Goal: Task Accomplishment & Management: Use online tool/utility

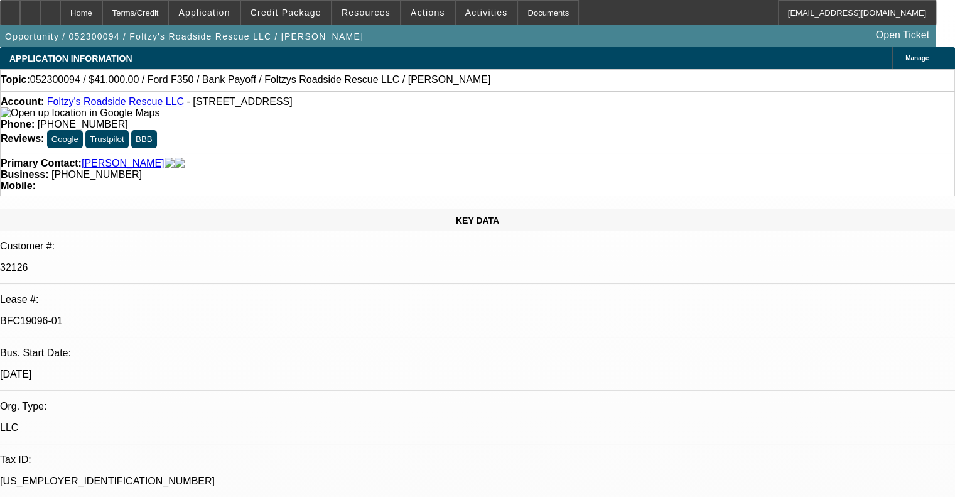
select select "0"
select select "2"
select select "0.1"
select select "4"
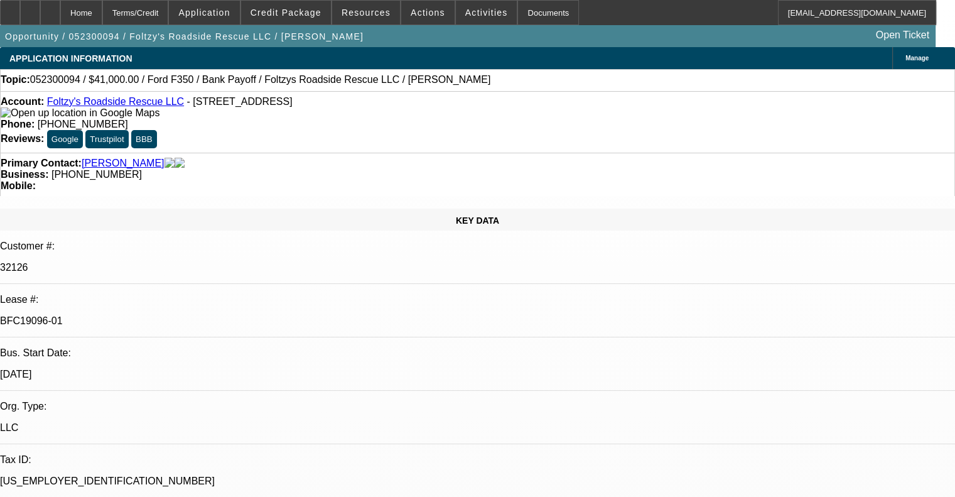
select select "0"
select select "2"
select select "0.1"
select select "4"
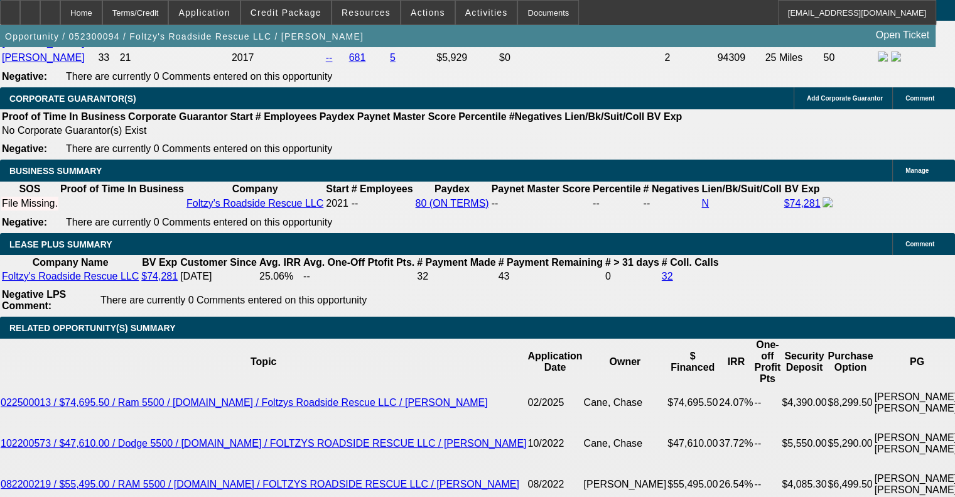
scroll to position [2147, 0]
